Goal: Transaction & Acquisition: Obtain resource

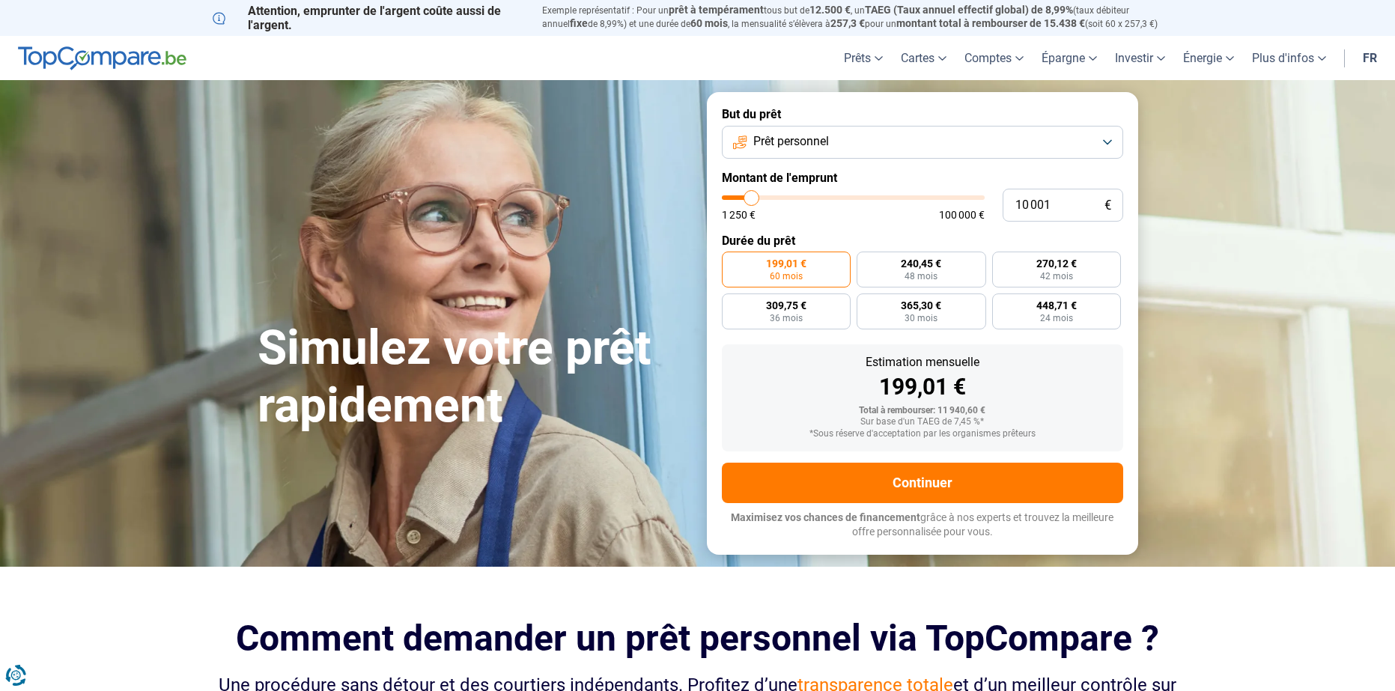
type input "10 250"
type input "10250"
type input "10 500"
type input "10500"
type input "11 000"
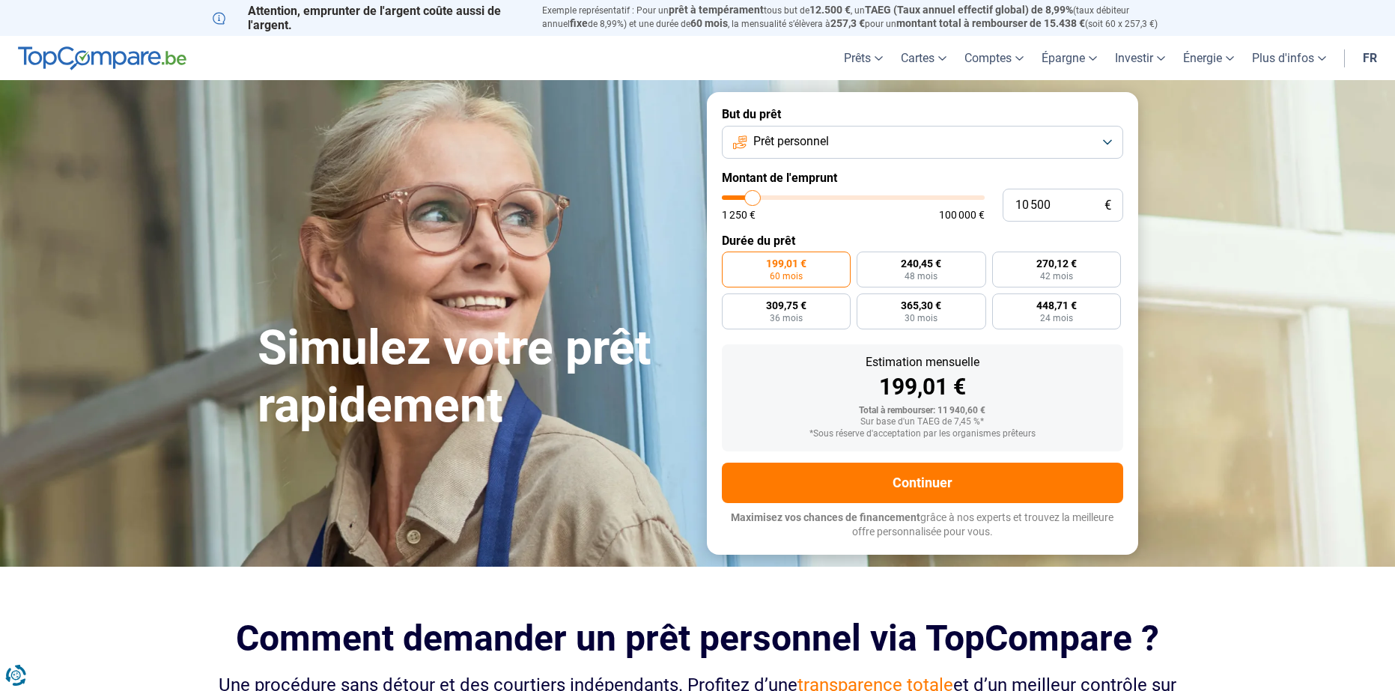
type input "11000"
type input "11 250"
type input "11250"
click at [755, 200] on input "range" at bounding box center [853, 197] width 263 height 4
drag, startPoint x: 1068, startPoint y: 210, endPoint x: 953, endPoint y: 216, distance: 115.4
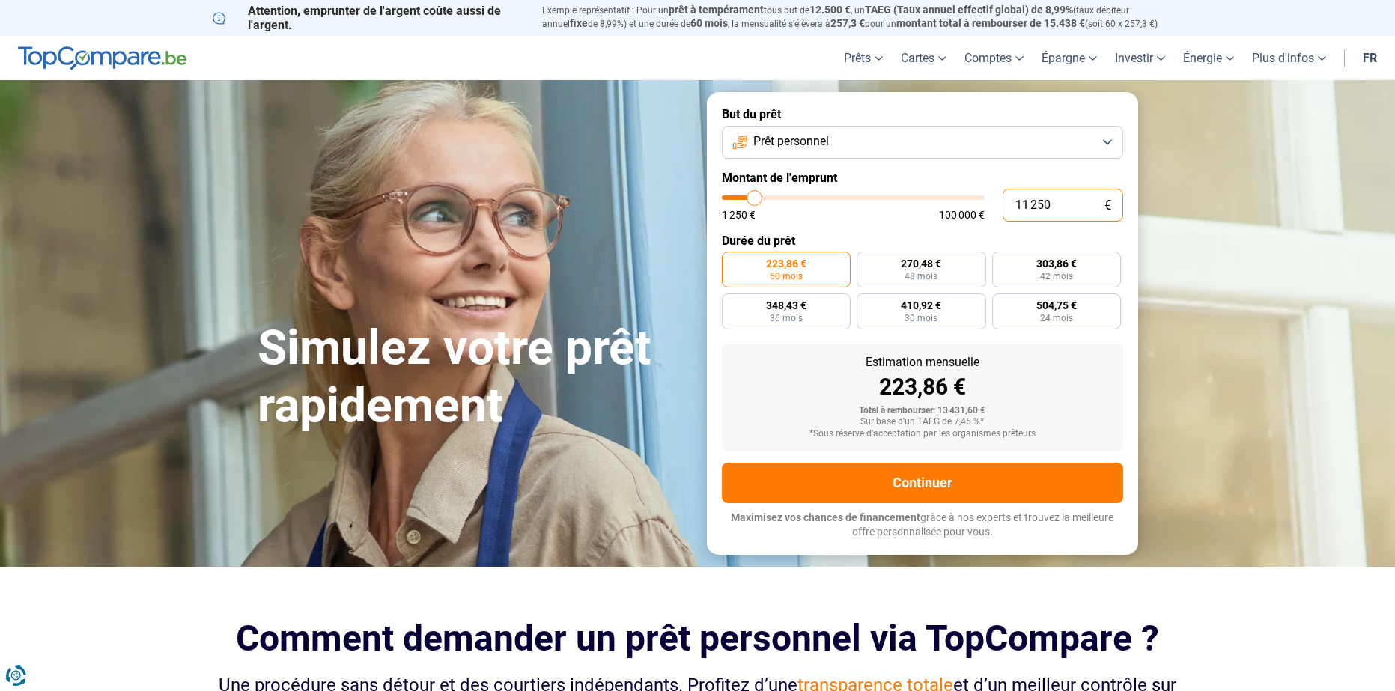
click at [956, 219] on div "11 250 € 1 250 € 100 000 €" at bounding box center [922, 205] width 401 height 33
type input "2"
type input "1250"
type input "25"
type input "1250"
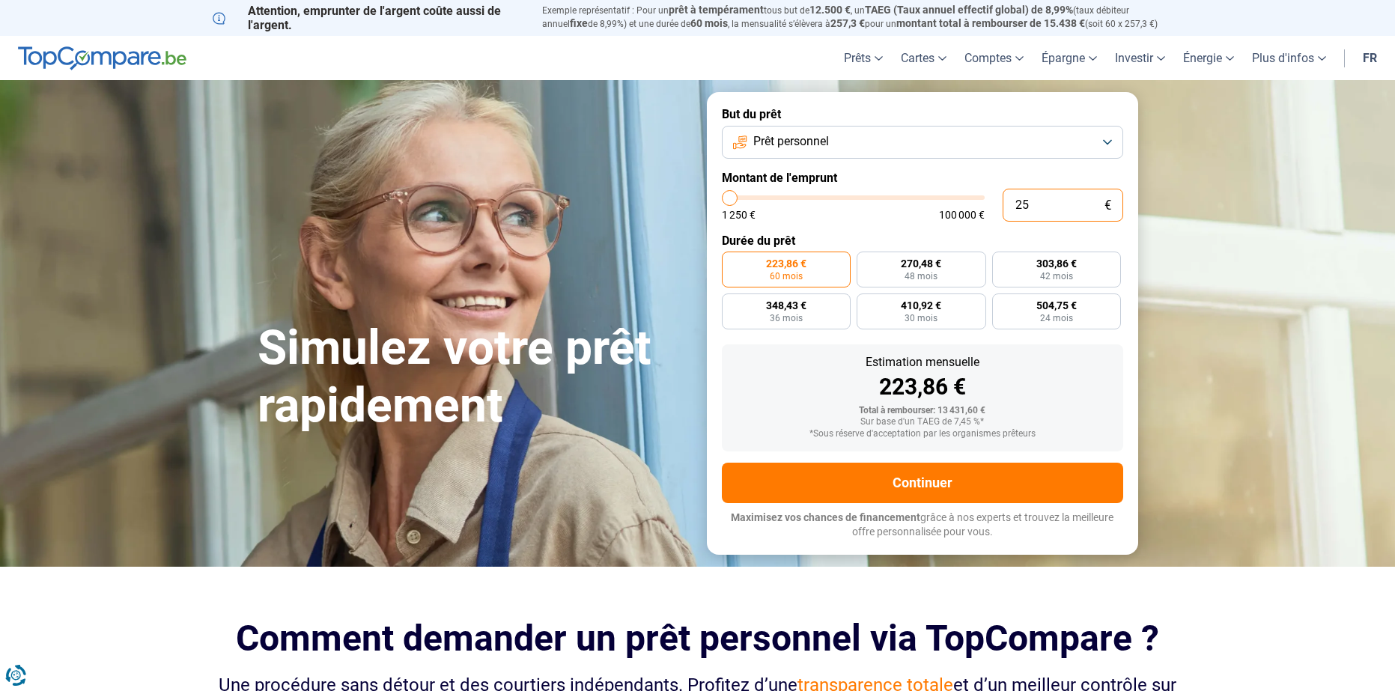
type input "250"
type input "1250"
type input "2 500"
type input "2500"
type input "2 500"
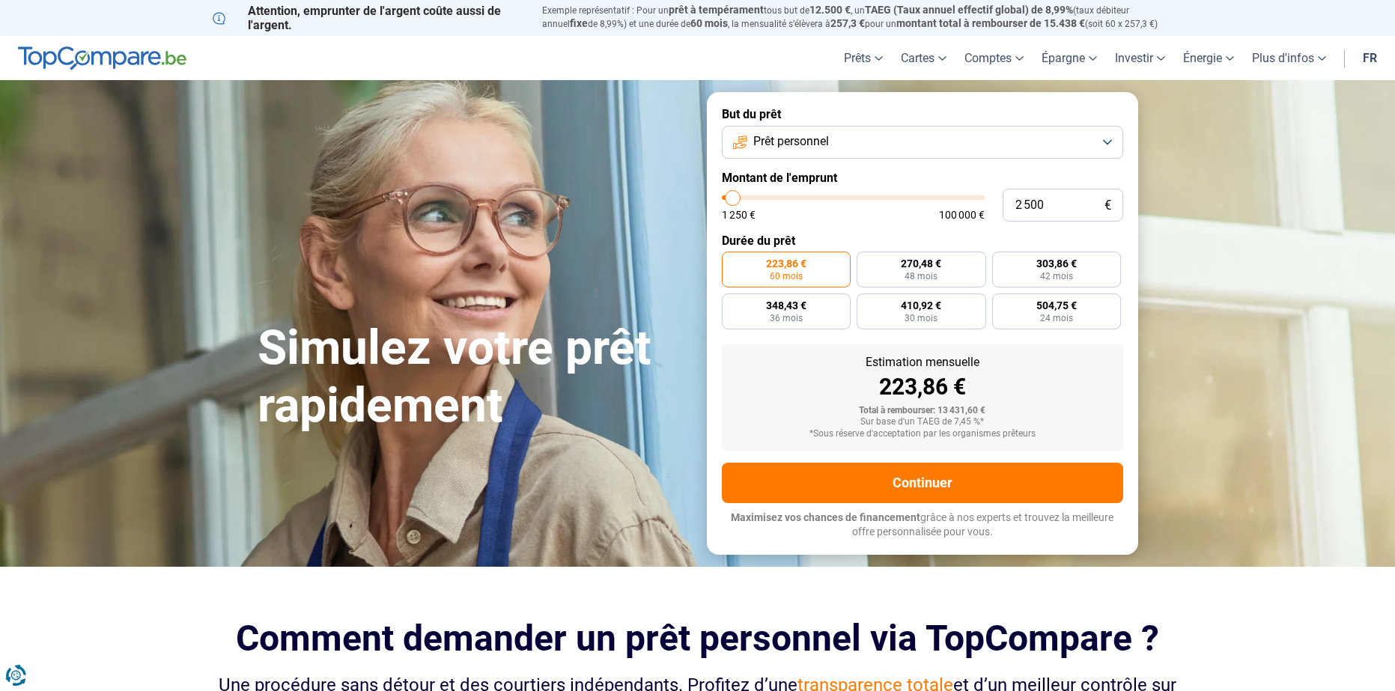
radio input "true"
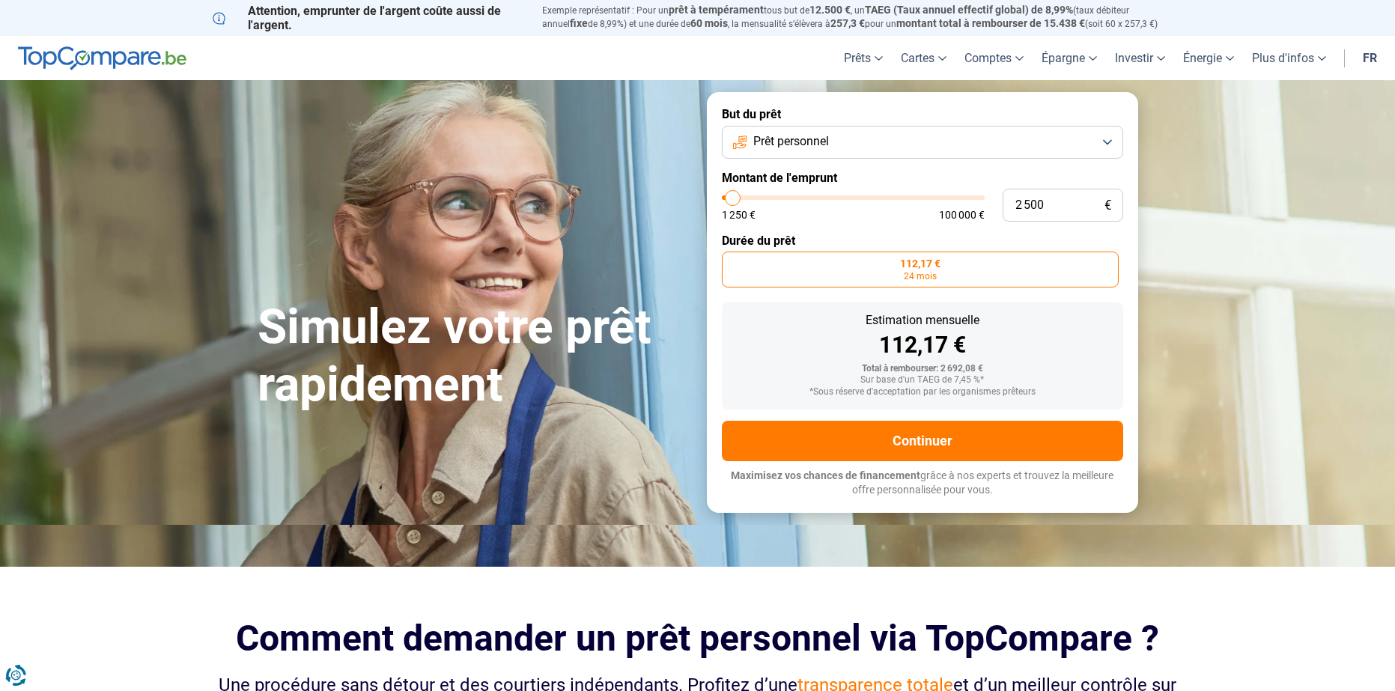
click at [1046, 228] on form "But du prêt Prêt personnel Montant de l'emprunt 2 500 € 1 250 € 100 000 € Durée…" at bounding box center [922, 302] width 431 height 420
click at [973, 235] on label "Durée du prêt" at bounding box center [922, 241] width 401 height 14
click at [929, 270] on label "112,17 € 24 mois" at bounding box center [920, 270] width 397 height 36
click at [732, 261] on input "112,17 € 24 mois" at bounding box center [727, 257] width 10 height 10
click at [850, 132] on button "Prêt personnel" at bounding box center [922, 142] width 401 height 33
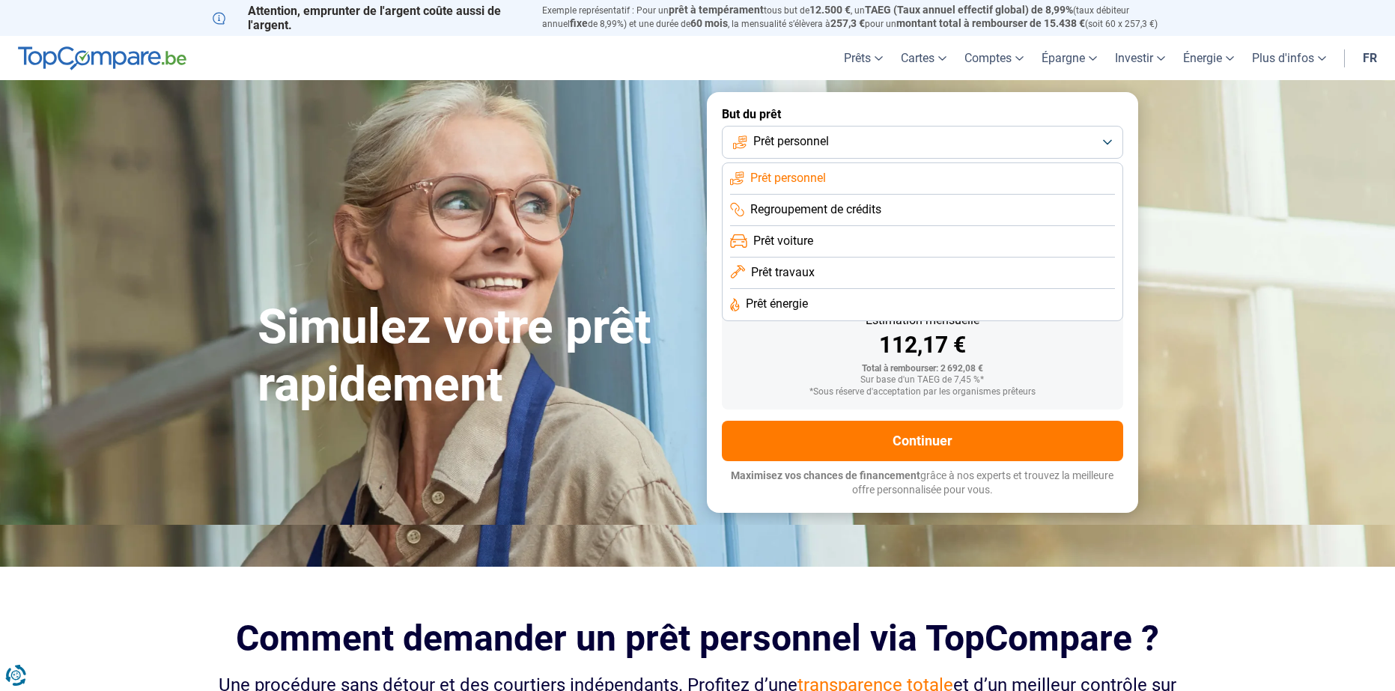
drag, startPoint x: 848, startPoint y: 138, endPoint x: 929, endPoint y: 178, distance: 89.8
click at [848, 139] on button "Prêt personnel" at bounding box center [922, 142] width 401 height 33
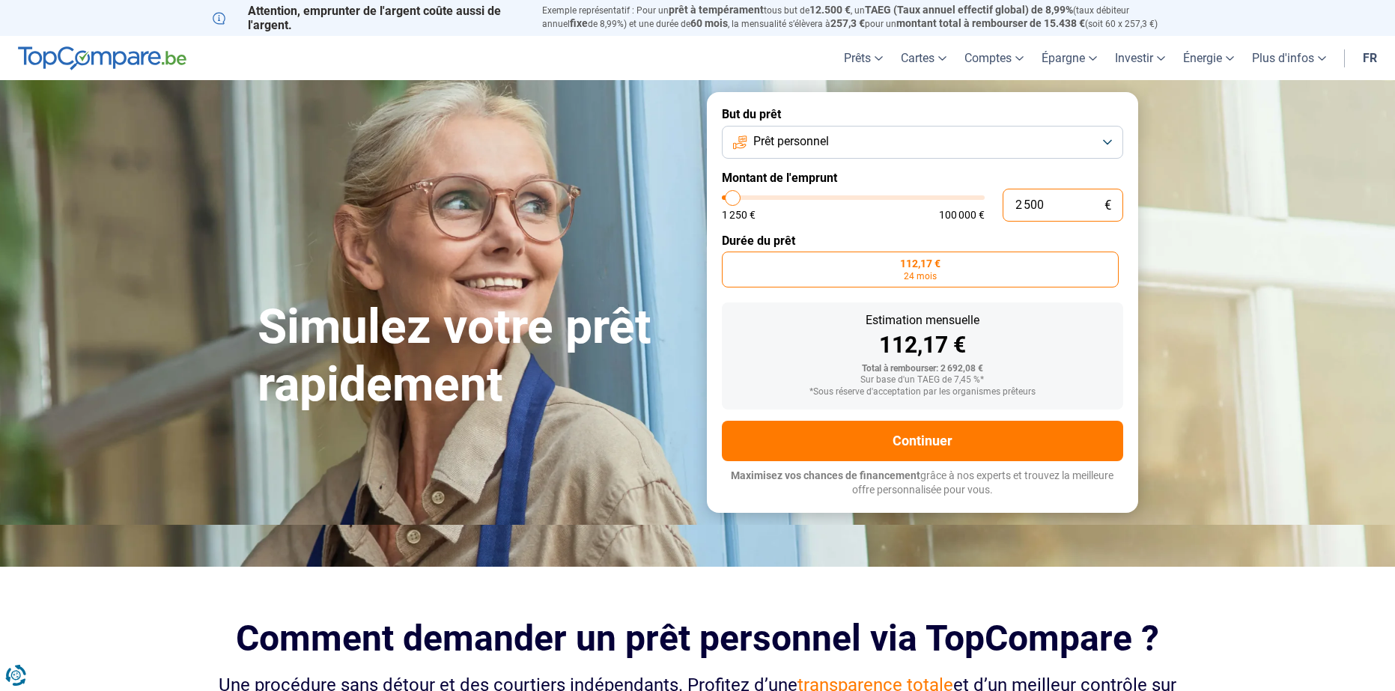
drag, startPoint x: 1078, startPoint y: 207, endPoint x: 967, endPoint y: 215, distance: 111.1
click at [970, 217] on div "2 500 € 1 250 € 100 000 €" at bounding box center [922, 205] width 401 height 33
type input "1"
type input "1250"
type input "10"
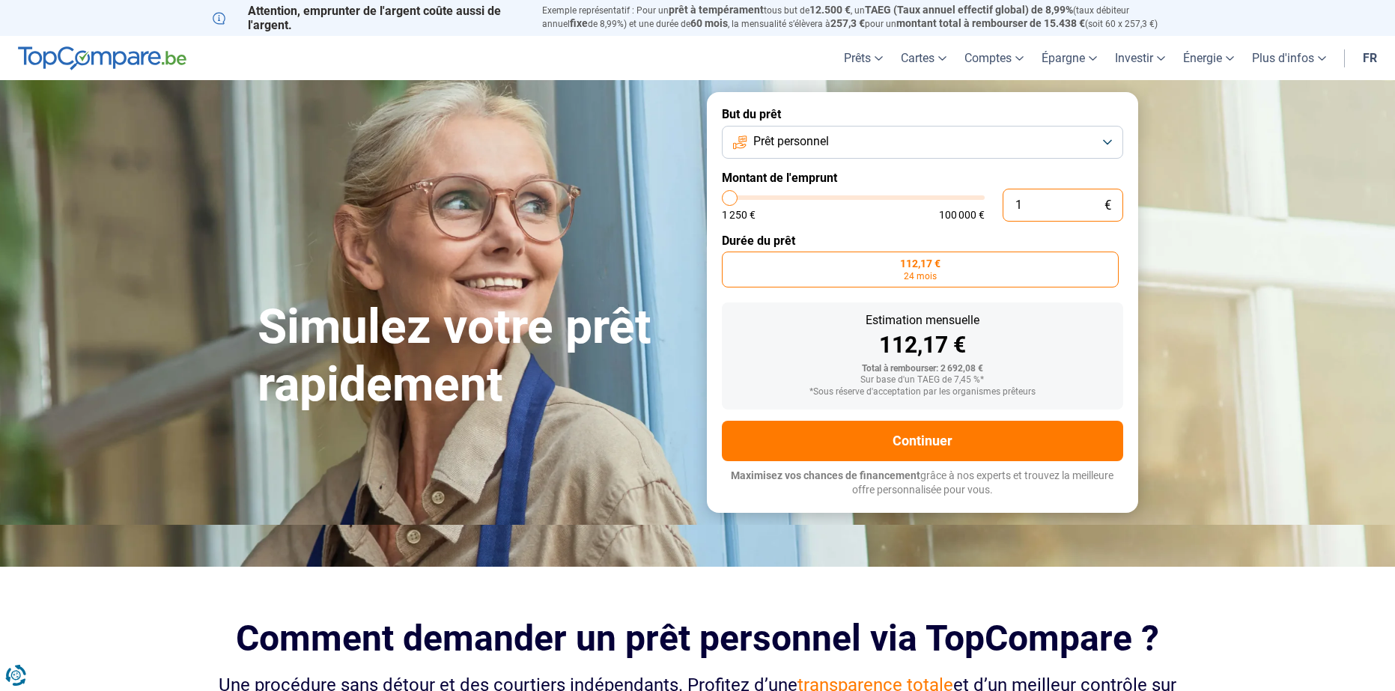
type input "1250"
type input "100"
type input "1250"
type input "1 000"
type input "1250"
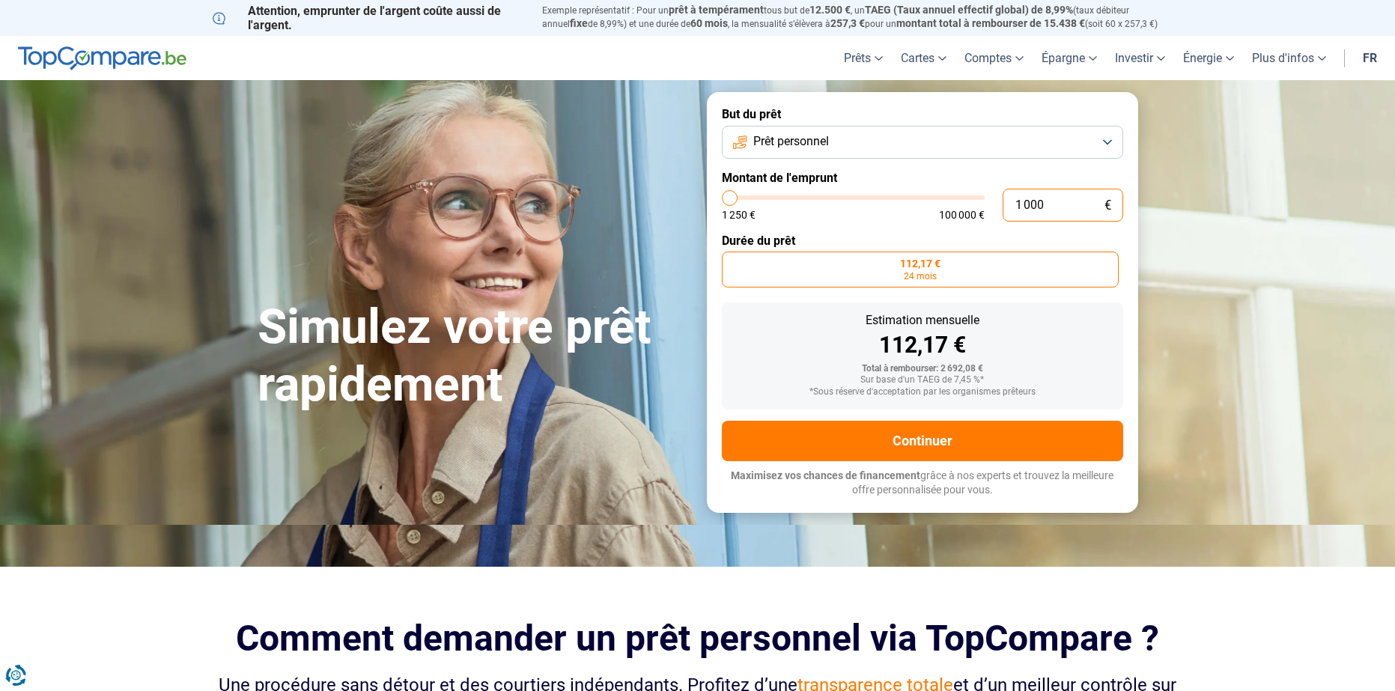
type input "10 000"
type input "10000"
type input "10 000"
radio input "false"
click at [1002, 228] on form "But du prêt Prêt personnel Montant de l'emprunt 10 000 € 1 250 € 100 000 € Duré…" at bounding box center [922, 302] width 431 height 420
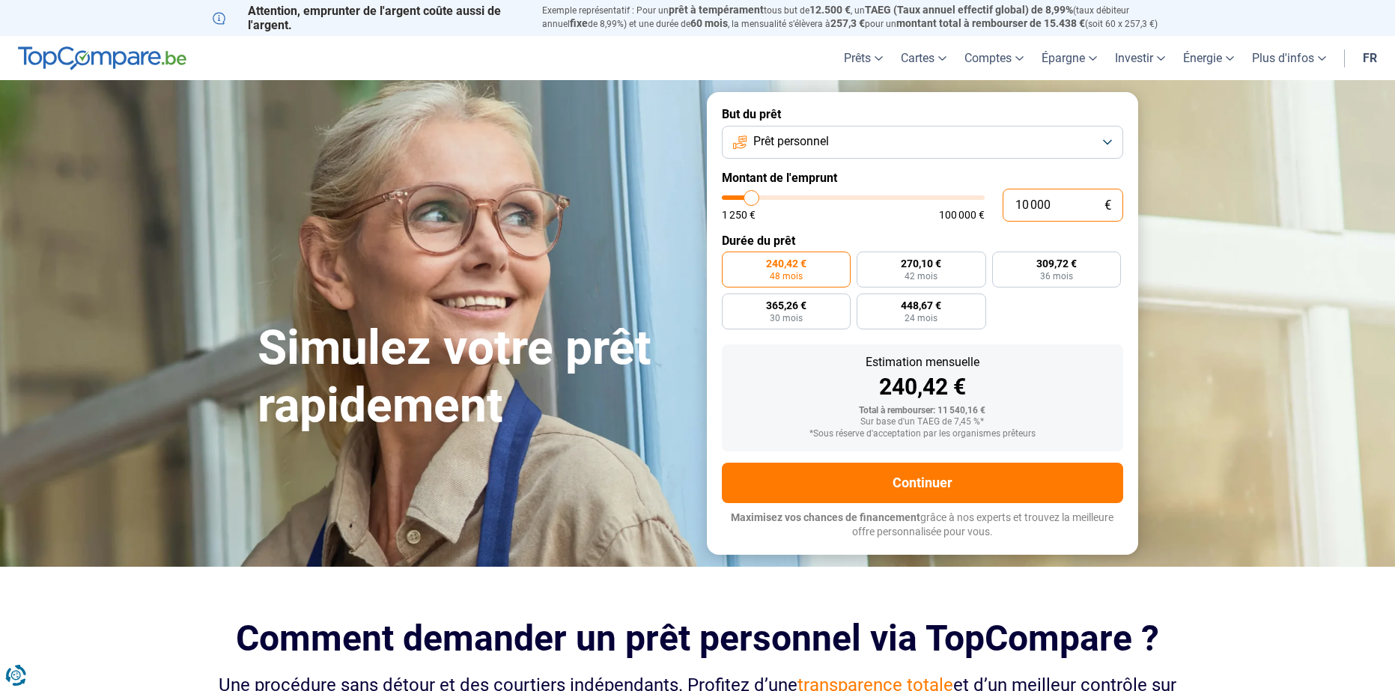
drag, startPoint x: 1047, startPoint y: 205, endPoint x: 961, endPoint y: 214, distance: 86.6
click at [961, 214] on div "10 000 € 1 250 € 100 000 €" at bounding box center [922, 205] width 401 height 33
click at [1090, 207] on input "10 000" at bounding box center [1063, 205] width 121 height 33
drag, startPoint x: 1042, startPoint y: 207, endPoint x: 979, endPoint y: 210, distance: 63.0
click at [979, 213] on div "10 000 € 1 250 € 100 000 €" at bounding box center [922, 205] width 401 height 33
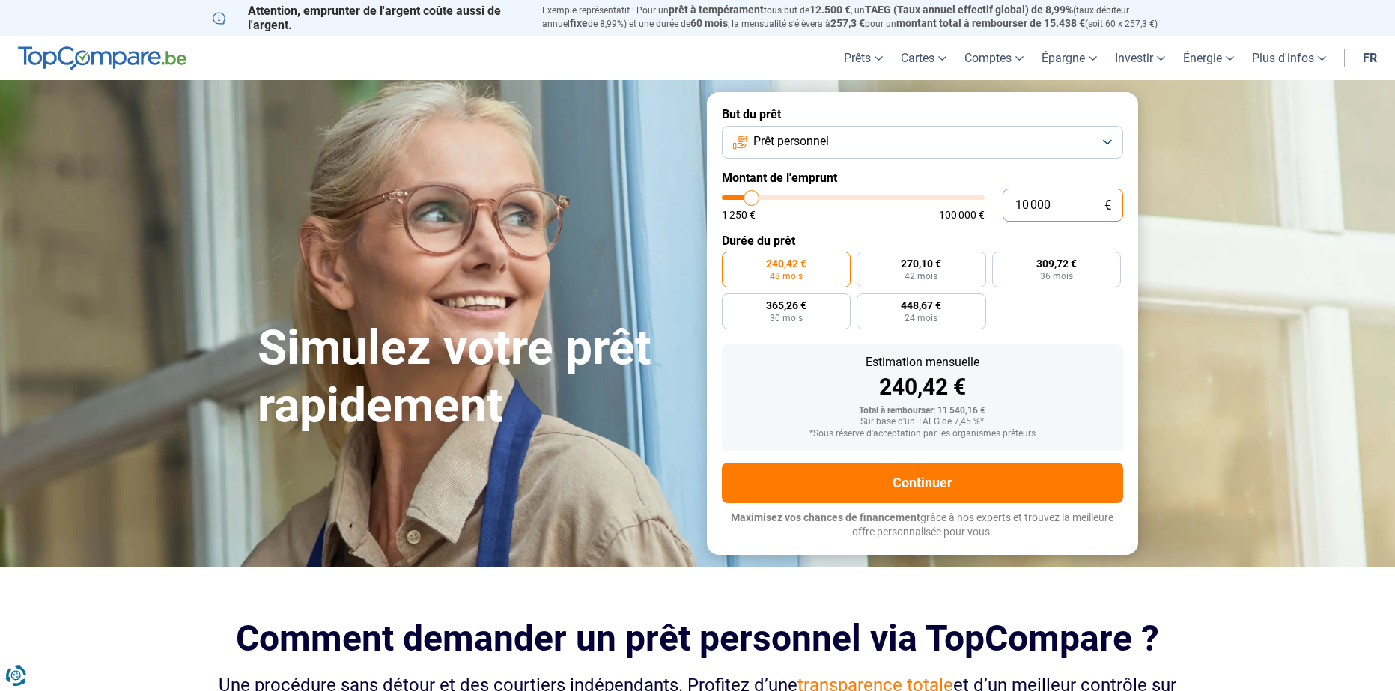
type input "2"
type input "1250"
type input "25"
type input "1250"
type input "250"
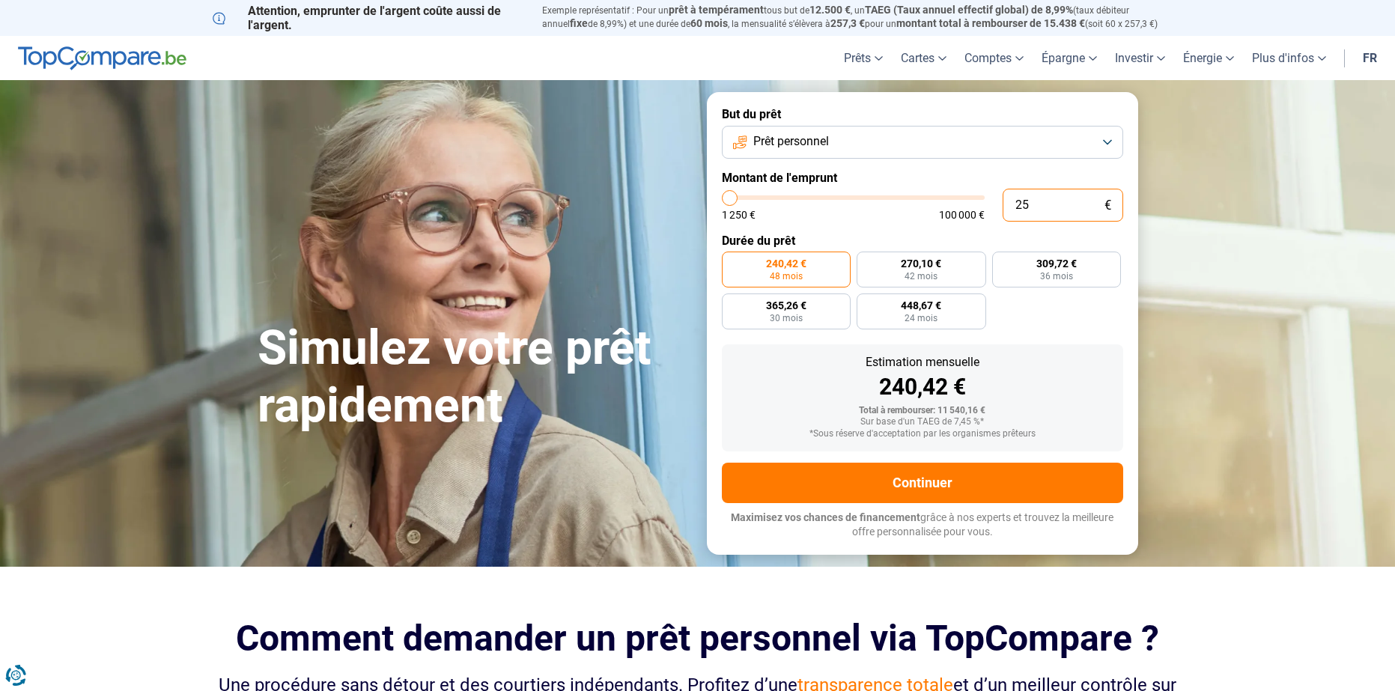
type input "1250"
type input "2 500"
type input "2500"
type input "2 500"
radio input "true"
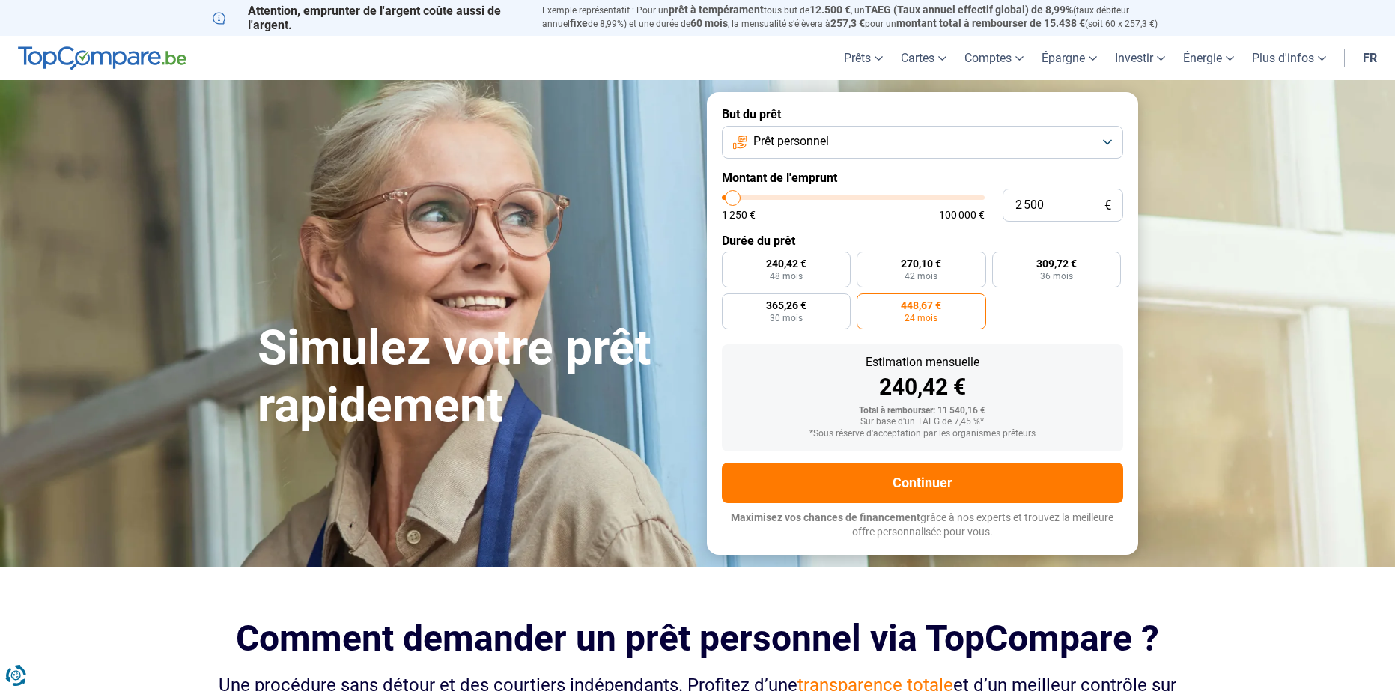
click at [999, 234] on label "Durée du prêt" at bounding box center [922, 241] width 401 height 14
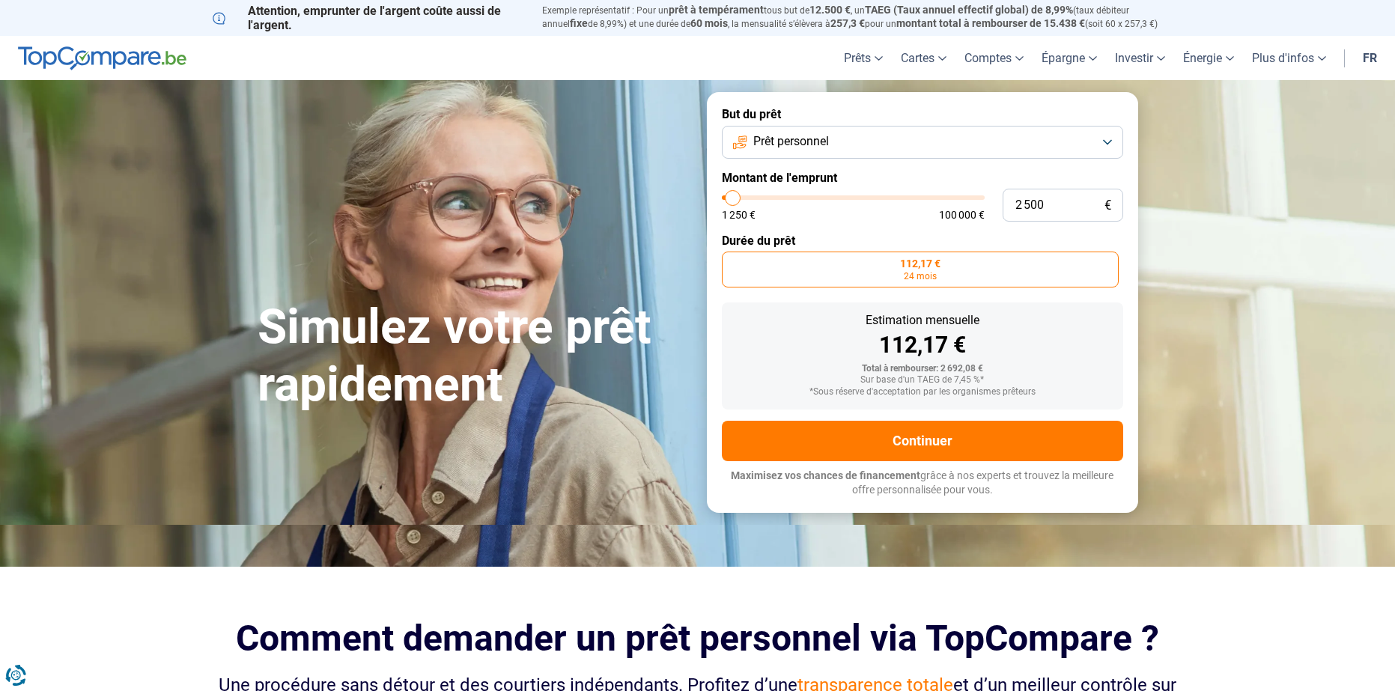
click at [962, 265] on label "112,17 € 24 mois" at bounding box center [920, 270] width 397 height 36
click at [732, 261] on input "112,17 € 24 mois" at bounding box center [727, 257] width 10 height 10
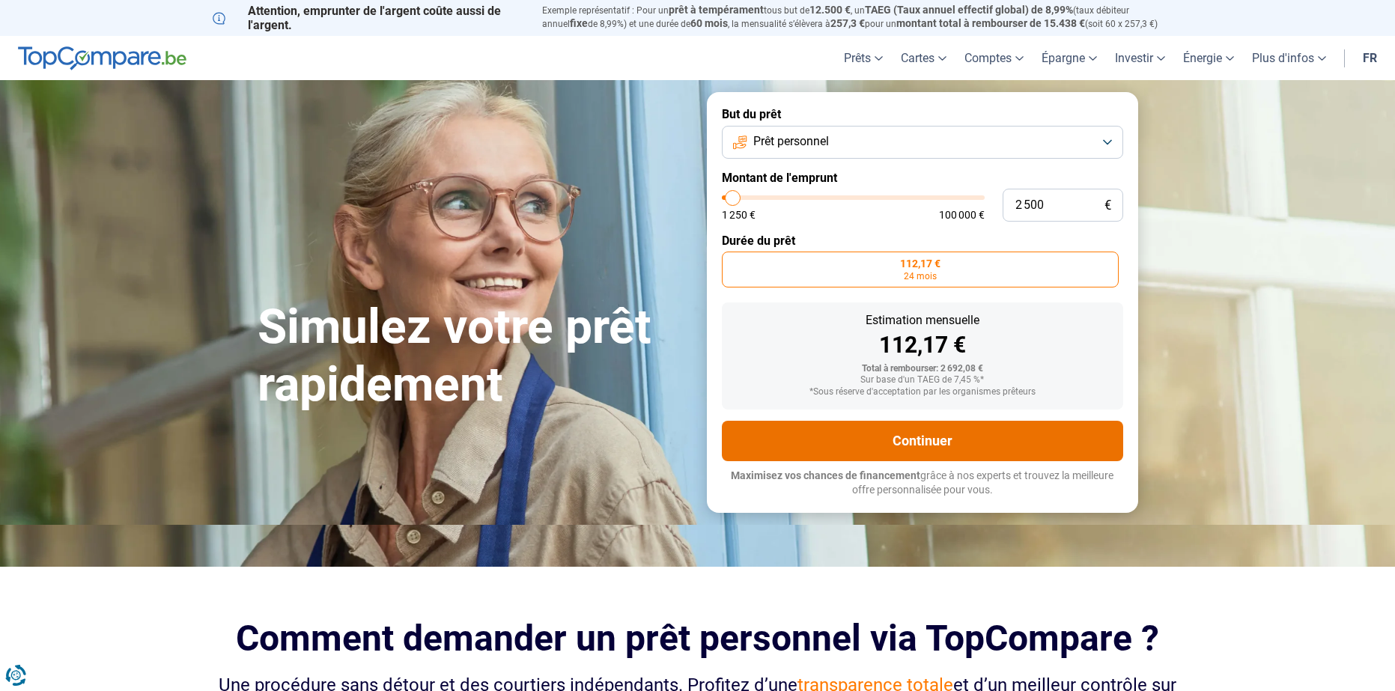
click at [929, 438] on button "Continuer" at bounding box center [922, 441] width 401 height 40
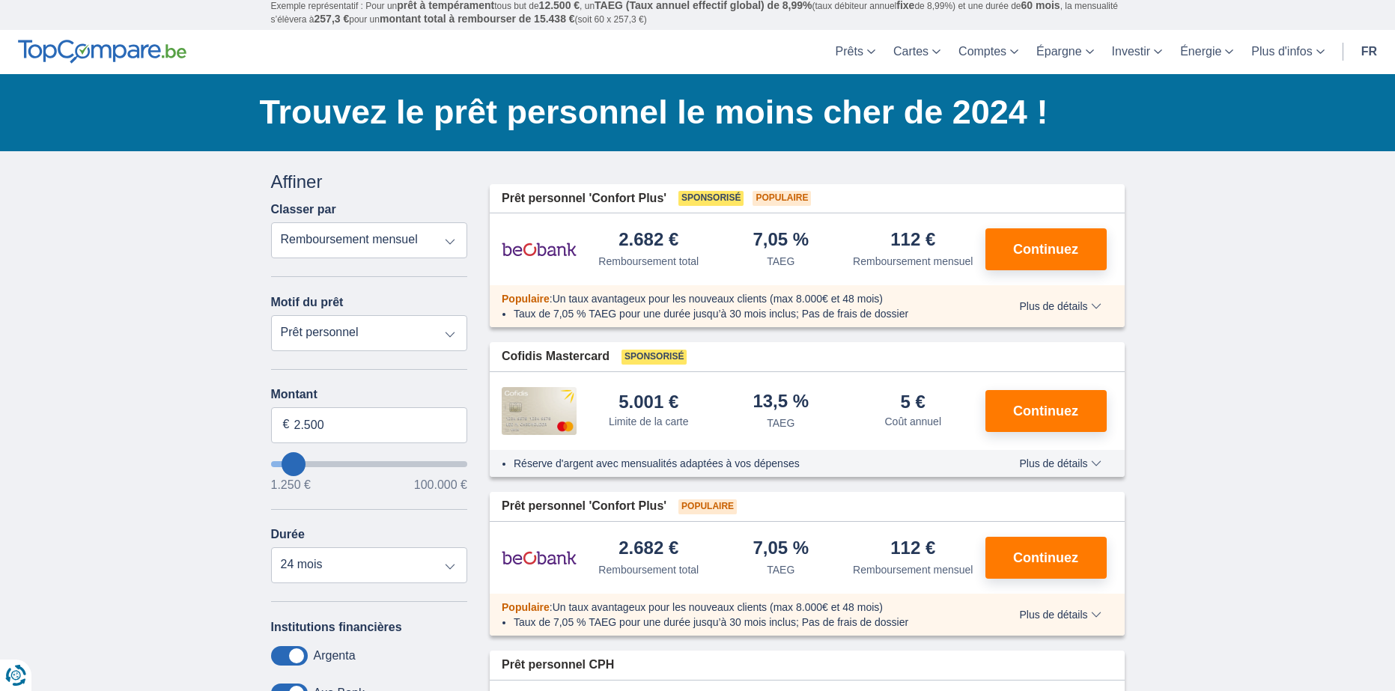
scroll to position [75, 0]
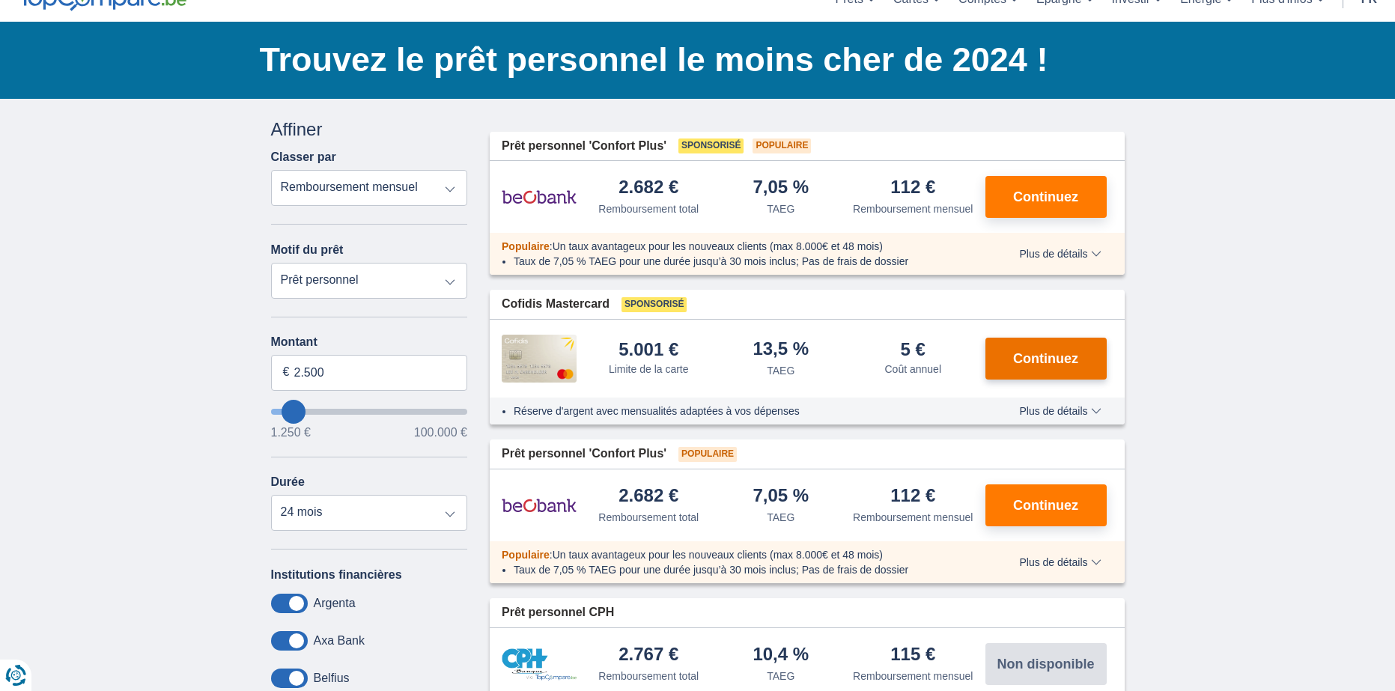
click at [1060, 362] on span "Continuez" at bounding box center [1045, 358] width 65 height 13
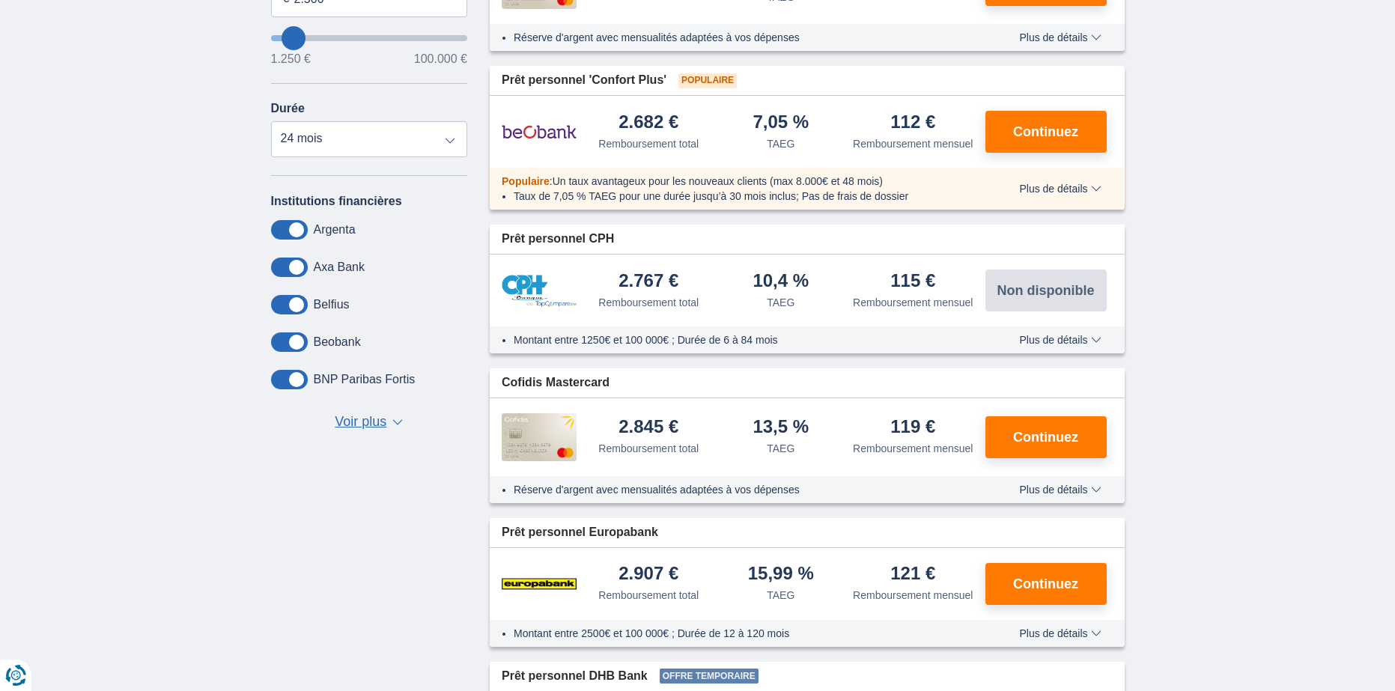
scroll to position [449, 0]
click at [1193, 299] on div "× widget.non-eligible-application.title widget.non-eligible-application.text no…" at bounding box center [697, 282] width 1395 height 1117
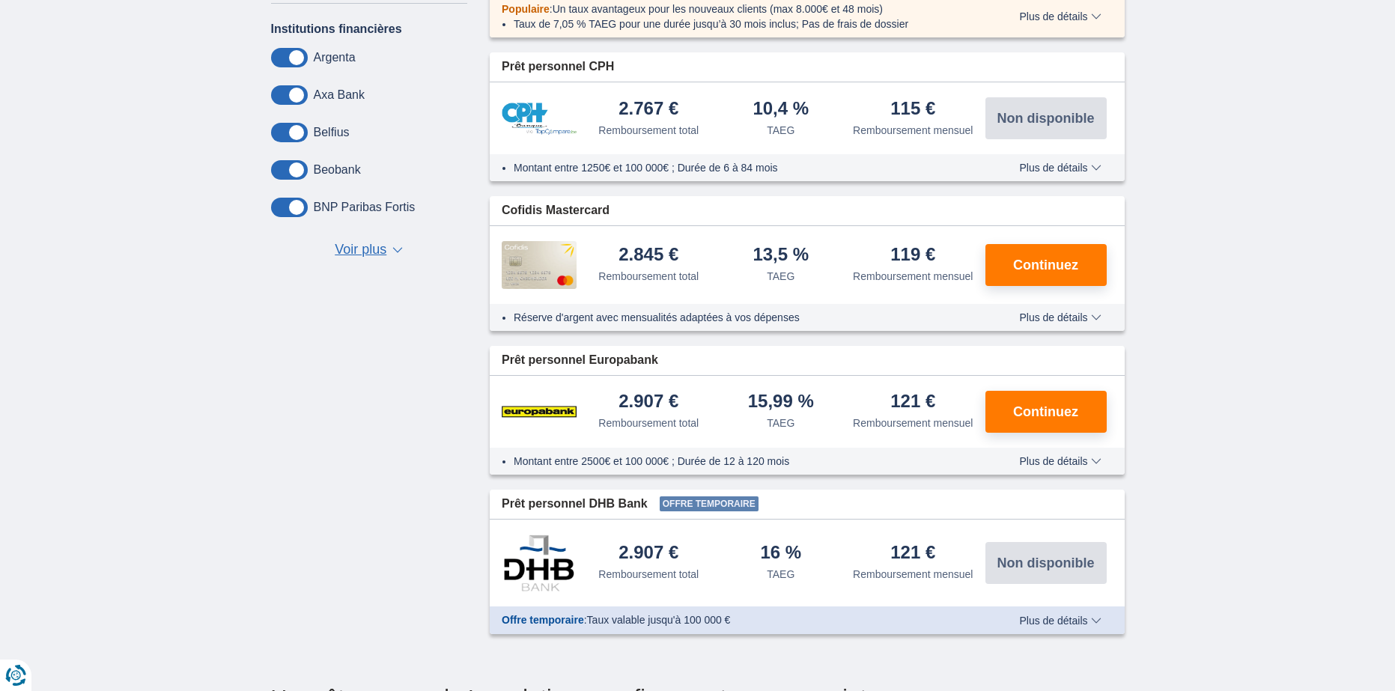
scroll to position [674, 0]
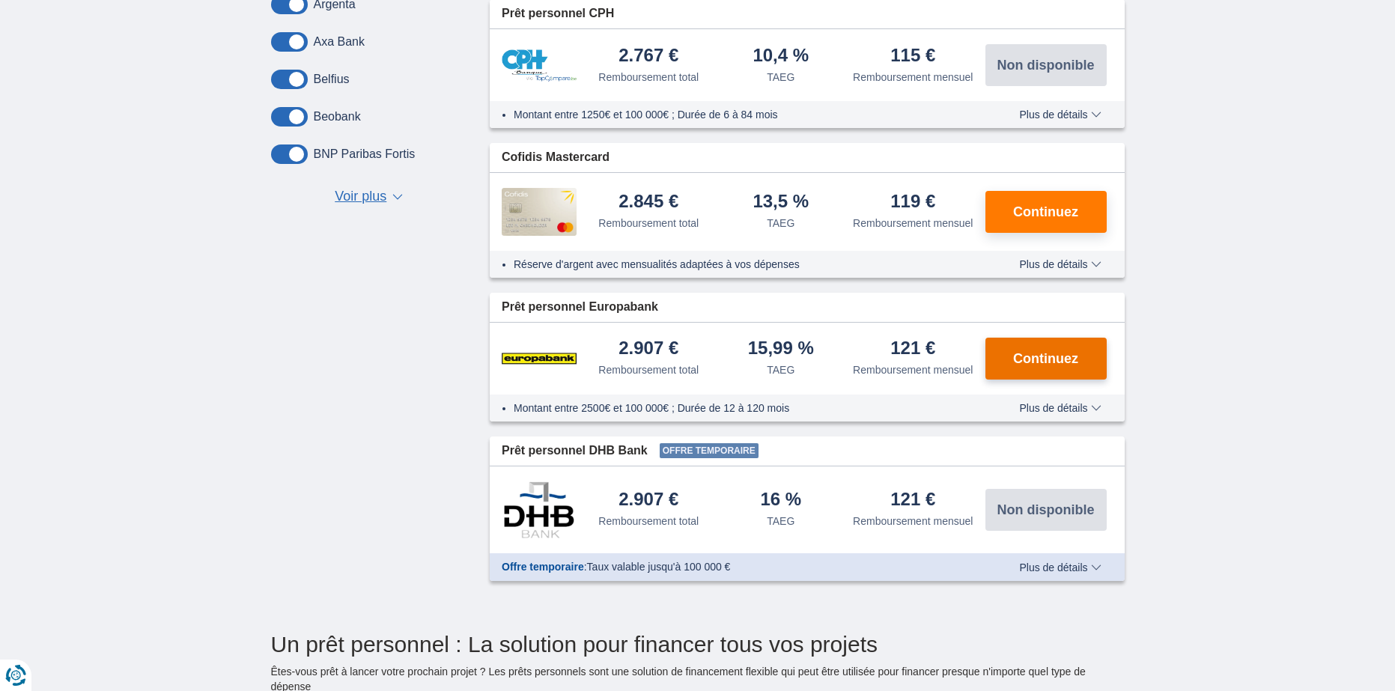
click at [1079, 350] on button "Continuez" at bounding box center [1045, 359] width 121 height 42
